Goal: Transaction & Acquisition: Purchase product/service

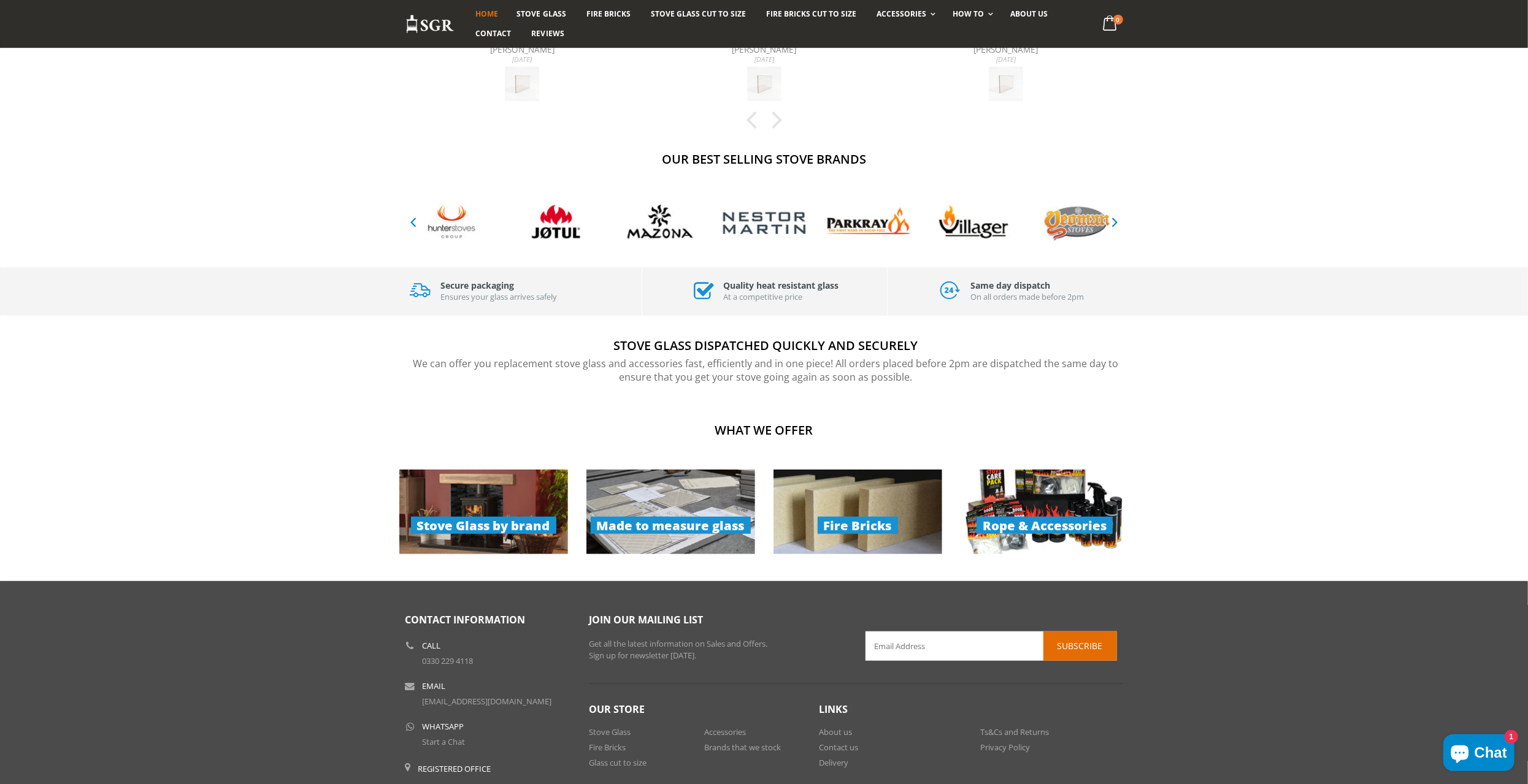
scroll to position [650, 0]
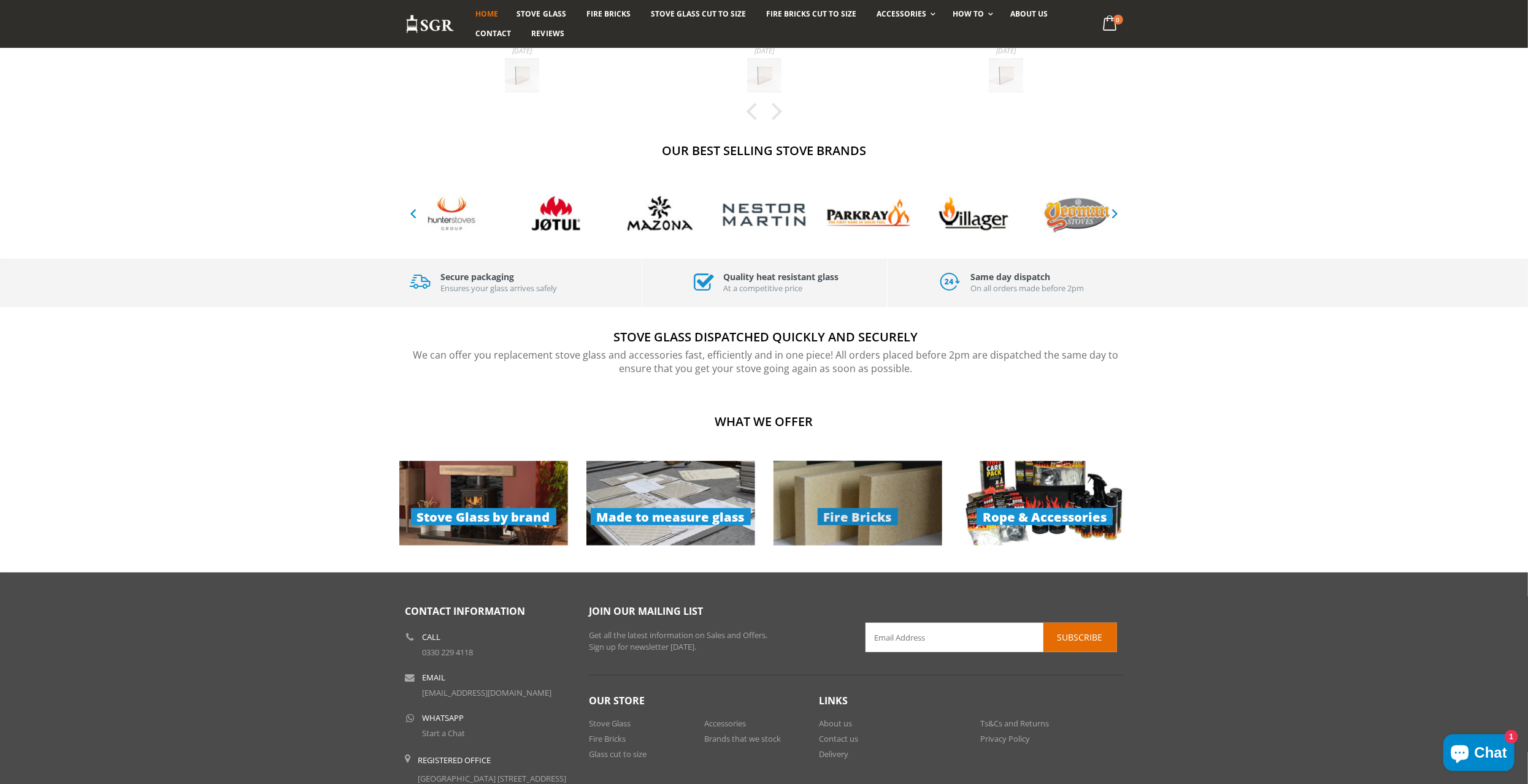
click at [822, 499] on link "Fire Bricks" at bounding box center [858, 503] width 168 height 85
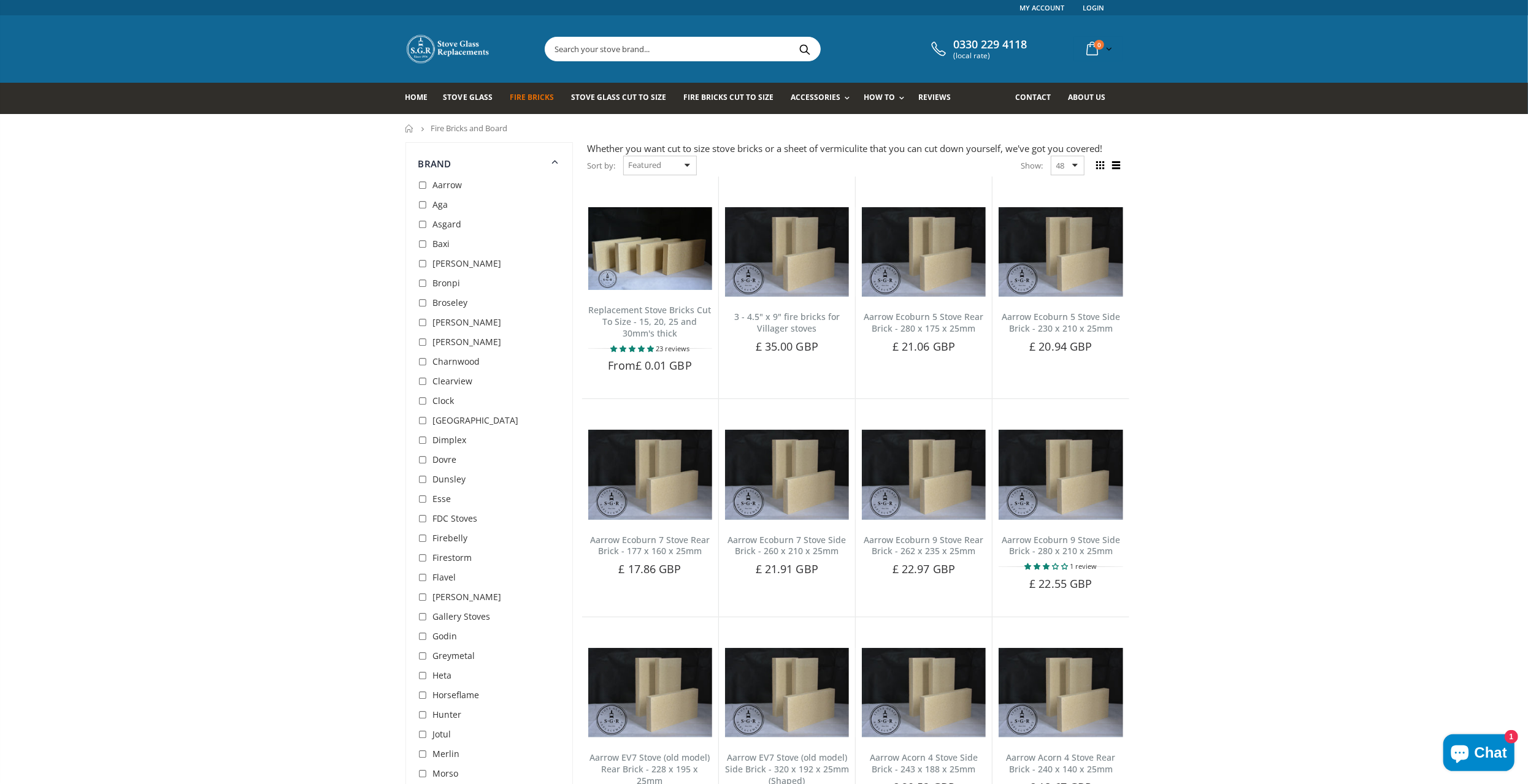
click at [420, 205] on input "checkbox" at bounding box center [424, 206] width 12 height 12
checkbox input "true"
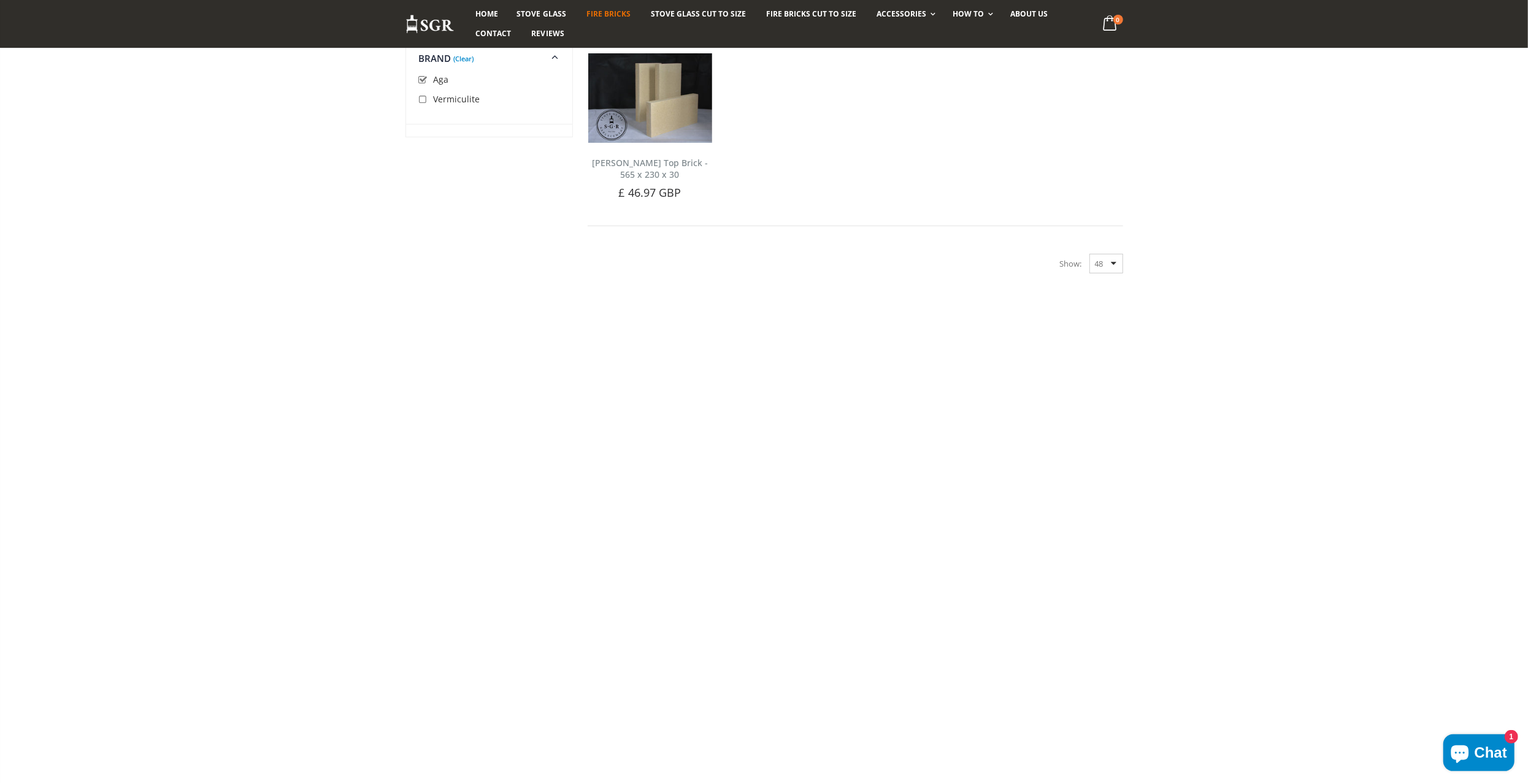
scroll to position [155, 0]
click at [422, 77] on input "checkbox" at bounding box center [424, 80] width 12 height 12
checkbox input "false"
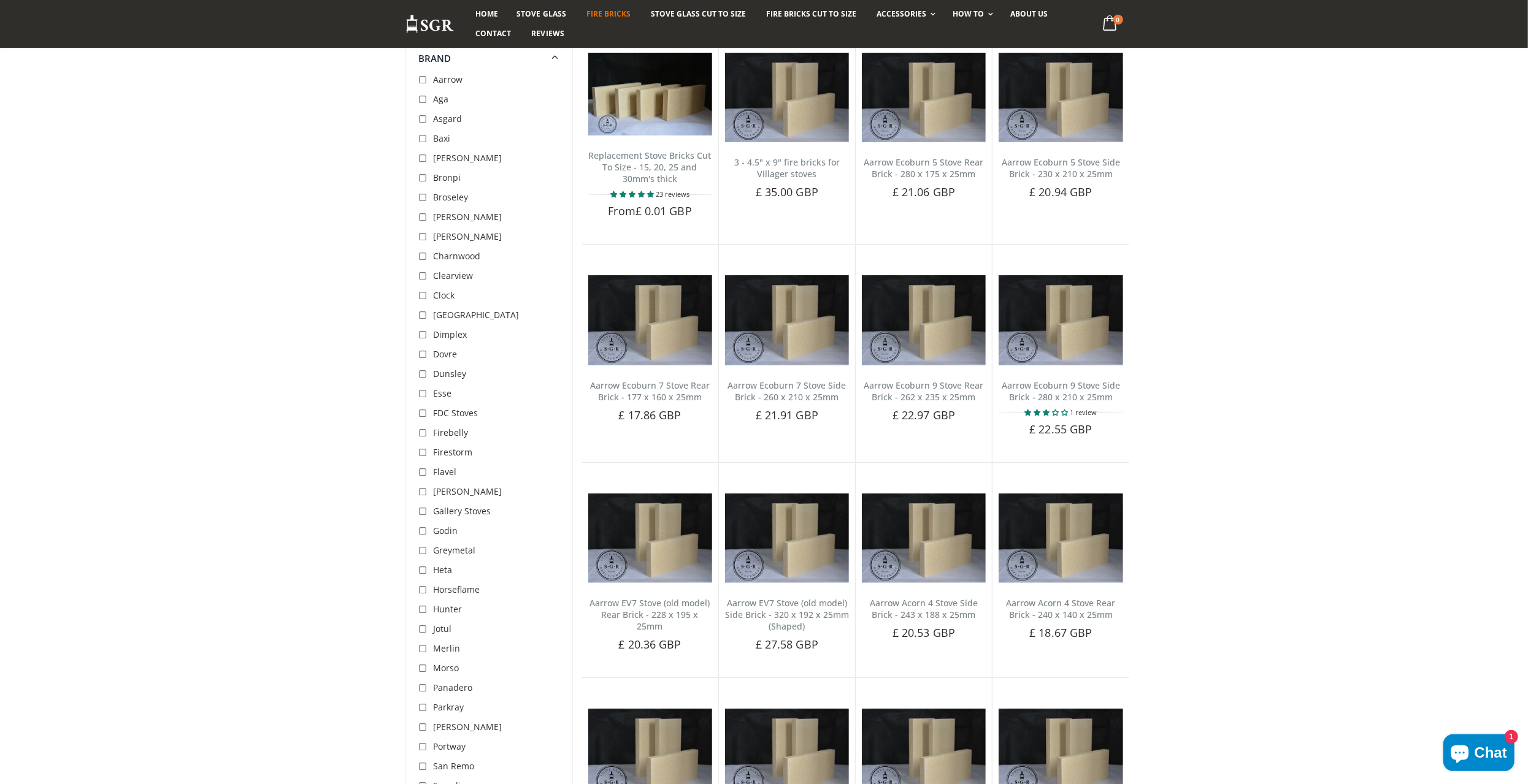
scroll to position [155, 0]
